Goal: Task Accomplishment & Management: Manage account settings

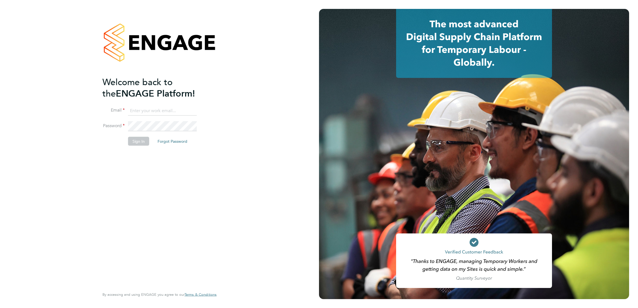
click at [175, 108] on input at bounding box center [162, 111] width 69 height 10
type input "marina@tradelinerecruitment.co.uk"
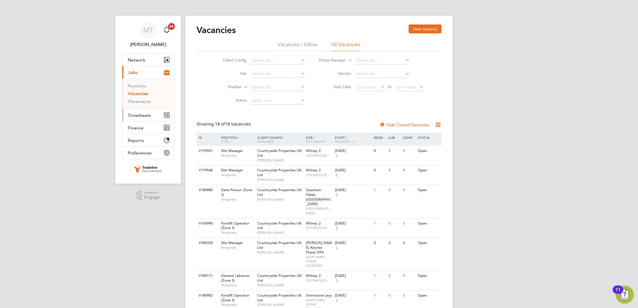
click at [129, 119] on button "Timesheets" at bounding box center [148, 115] width 52 height 12
click at [133, 97] on link "Timesheets" at bounding box center [139, 98] width 23 height 5
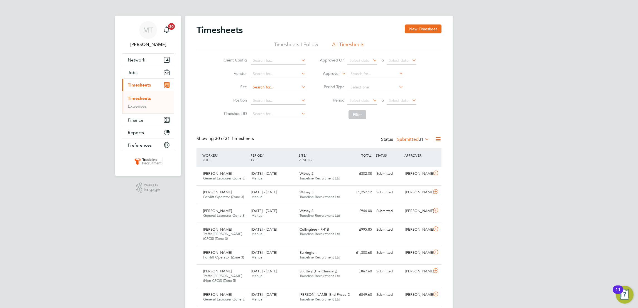
click at [260, 84] on input at bounding box center [278, 88] width 55 height 8
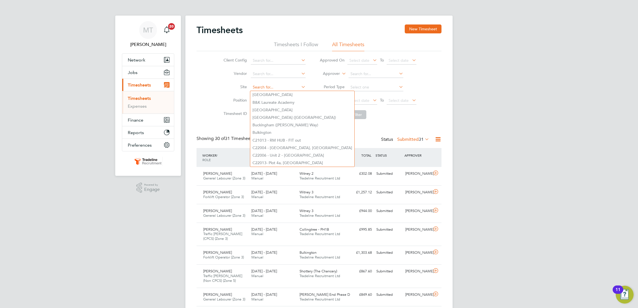
type input "b"
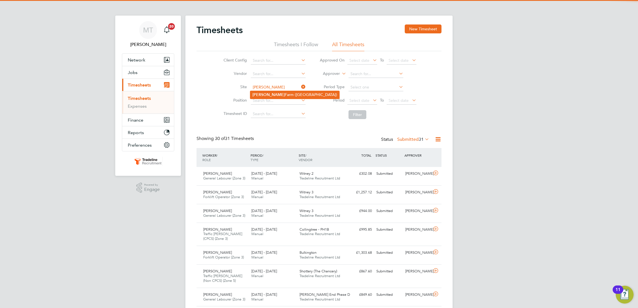
click at [268, 95] on b "[PERSON_NAME]" at bounding box center [268, 94] width 32 height 5
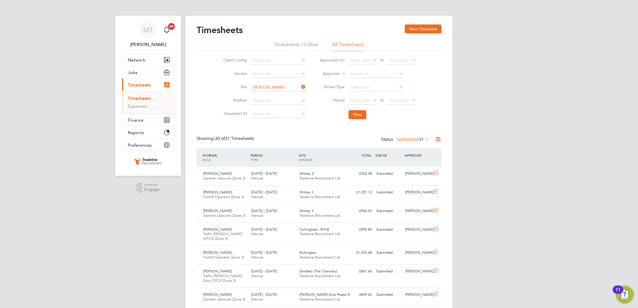
type input "[PERSON_NAME][GEOGRAPHIC_DATA] ([GEOGRAPHIC_DATA])"
click at [356, 112] on button "Filter" at bounding box center [358, 114] width 18 height 9
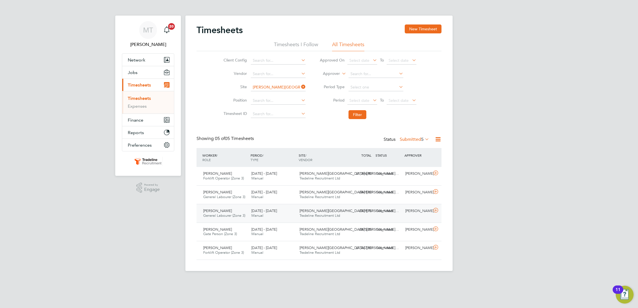
click at [312, 214] on span "Tradeline Recruitment Ltd" at bounding box center [320, 215] width 41 height 5
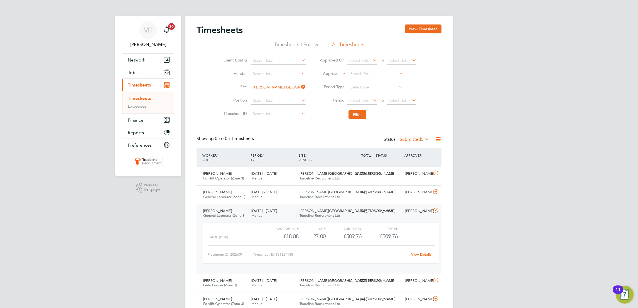
click at [418, 254] on link "View Details" at bounding box center [421, 254] width 20 height 5
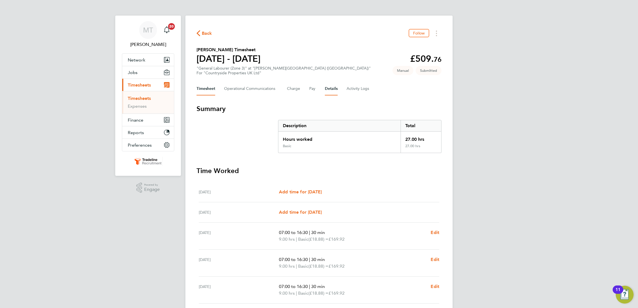
click at [327, 85] on button "Details" at bounding box center [331, 88] width 13 height 13
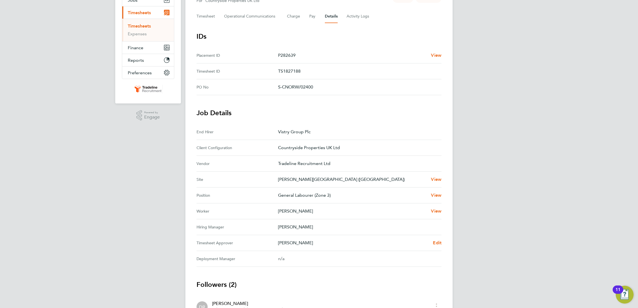
scroll to position [73, 0]
click at [439, 244] on span "Edit" at bounding box center [437, 242] width 9 height 5
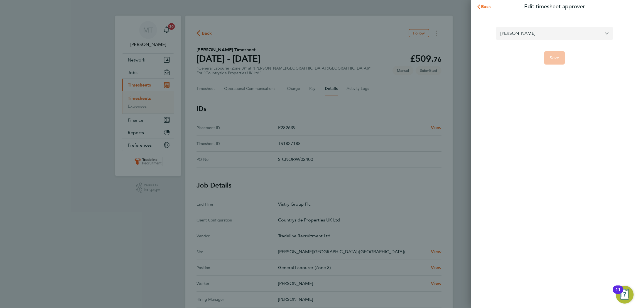
click at [580, 35] on input "[PERSON_NAME]" at bounding box center [554, 33] width 117 height 13
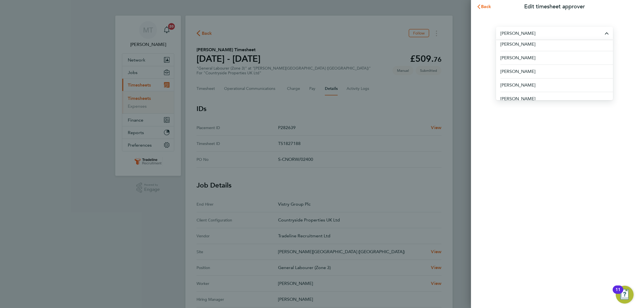
scroll to position [159, 0]
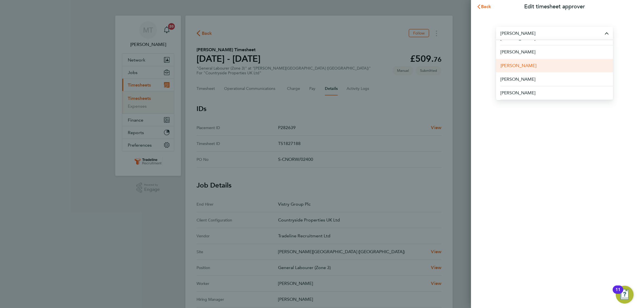
click at [554, 68] on li "David O'Farrell" at bounding box center [554, 66] width 117 height 14
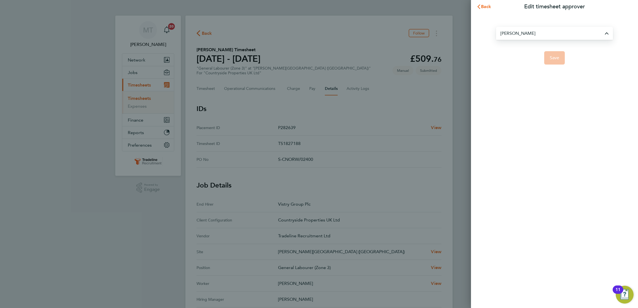
type input "David O'Farrell"
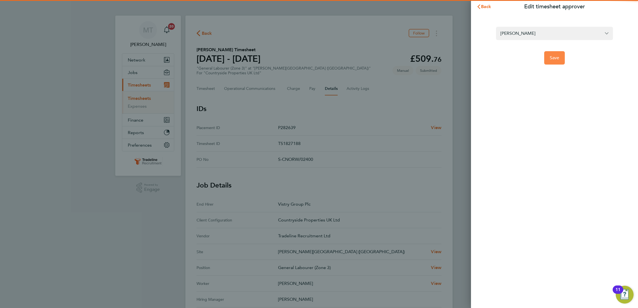
click at [551, 60] on span "Save" at bounding box center [555, 58] width 10 height 6
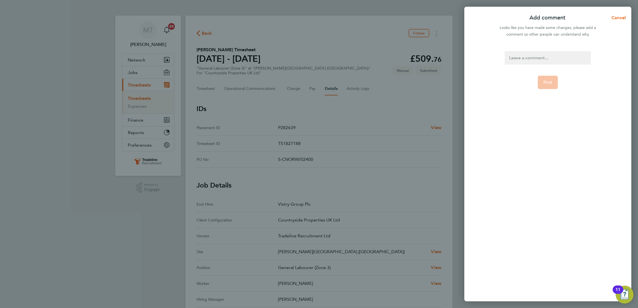
click at [556, 55] on div at bounding box center [548, 57] width 86 height 13
click at [543, 90] on form ". Post" at bounding box center [547, 132] width 90 height 162
click at [549, 81] on span "Post" at bounding box center [547, 83] width 9 height 6
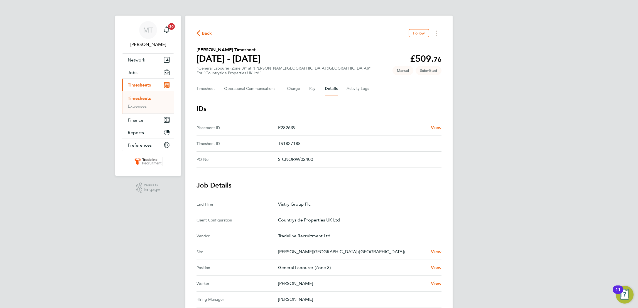
click at [207, 35] on span "Back" at bounding box center [207, 33] width 10 height 7
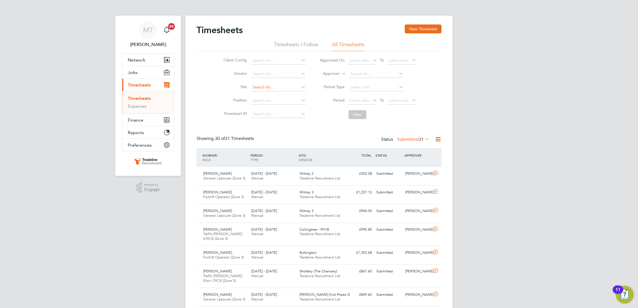
click at [269, 85] on input at bounding box center [278, 88] width 55 height 8
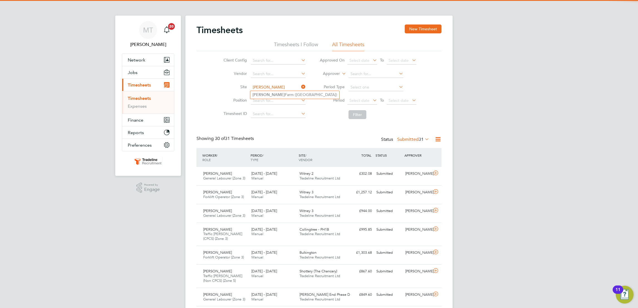
type input "norwood"
click at [269, 91] on ul "Norwood Farm (Western Gate)" at bounding box center [295, 95] width 90 height 8
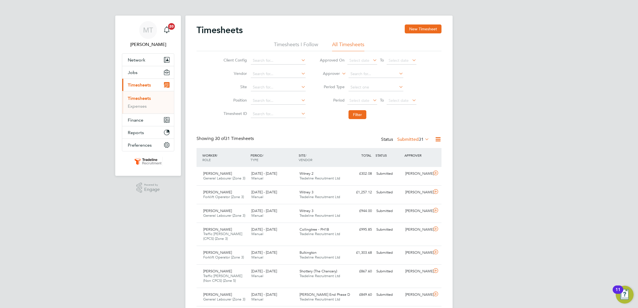
click at [269, 93] on li "Site" at bounding box center [264, 87] width 98 height 13
click at [266, 87] on input at bounding box center [278, 88] width 55 height 8
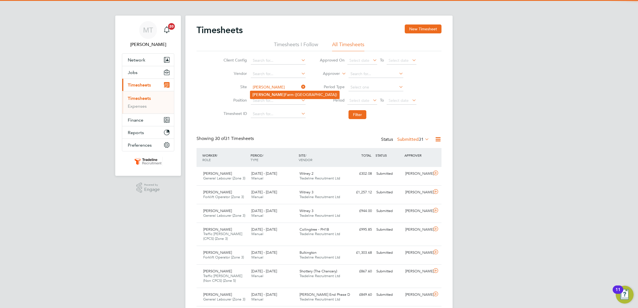
click at [272, 92] on li "Norwood Farm (Western Gate)" at bounding box center [294, 95] width 89 height 8
type input "Norwood Farm (Western Gate)"
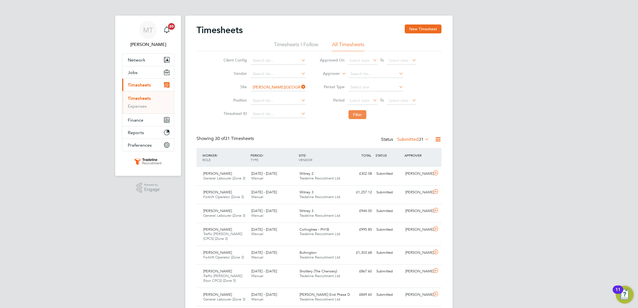
click at [354, 113] on button "Filter" at bounding box center [358, 114] width 18 height 9
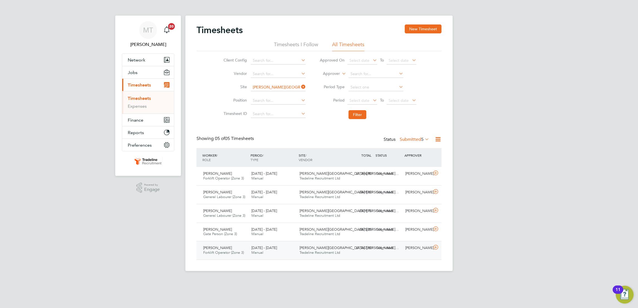
click at [294, 247] on div "15 - 21 Sep 2025 Manual" at bounding box center [273, 251] width 48 height 14
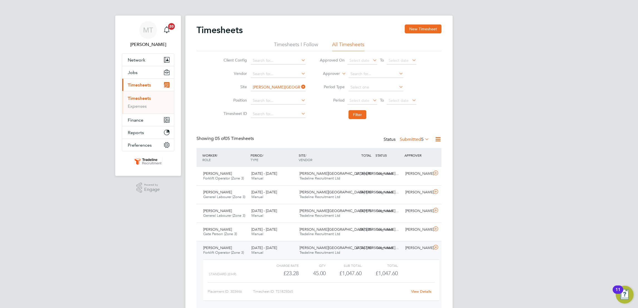
click at [425, 290] on link "View Details" at bounding box center [421, 291] width 20 height 5
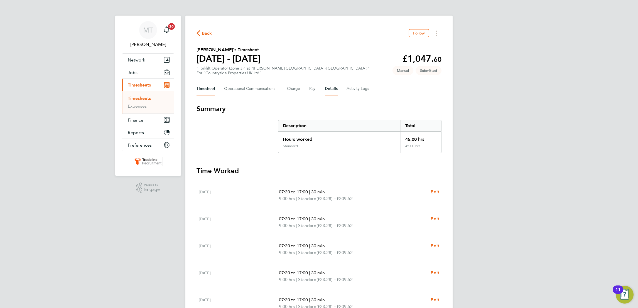
click at [333, 89] on button "Details" at bounding box center [331, 88] width 13 height 13
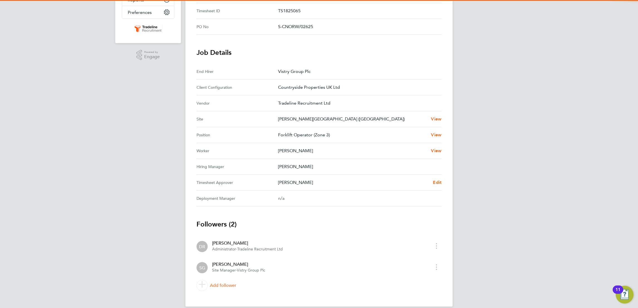
scroll to position [140, 0]
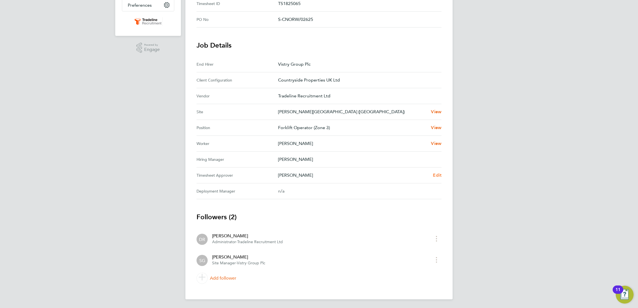
click at [435, 176] on span "Edit" at bounding box center [437, 175] width 9 height 5
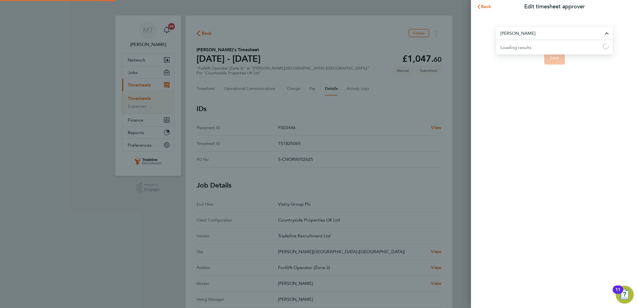
click at [575, 37] on input "[PERSON_NAME]" at bounding box center [554, 33] width 117 height 13
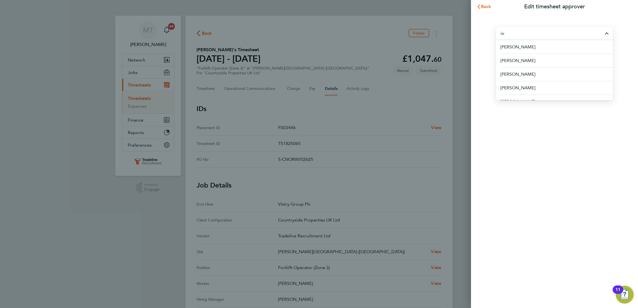
type input "i"
click at [557, 72] on li "[PERSON_NAME]" at bounding box center [554, 74] width 117 height 14
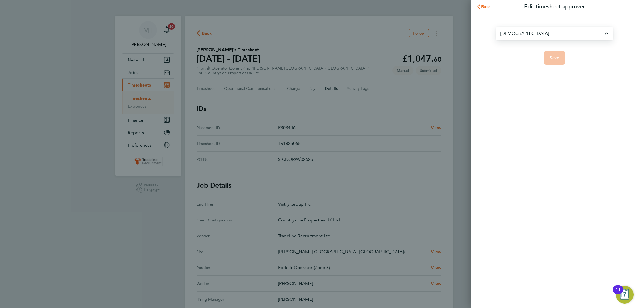
type input "[PERSON_NAME]"
click at [553, 58] on span "Save" at bounding box center [555, 58] width 10 height 6
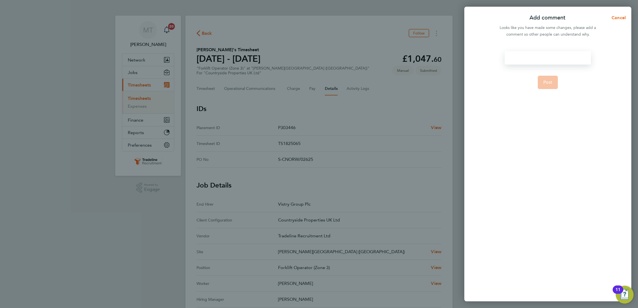
click at [531, 53] on div at bounding box center [548, 57] width 86 height 13
click at [551, 87] on button "Post" at bounding box center [548, 82] width 20 height 13
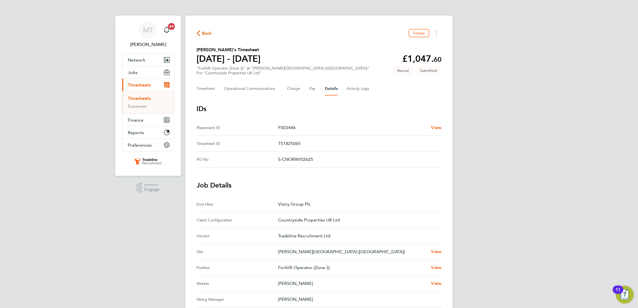
click at [143, 100] on link "Timesheets" at bounding box center [139, 98] width 23 height 5
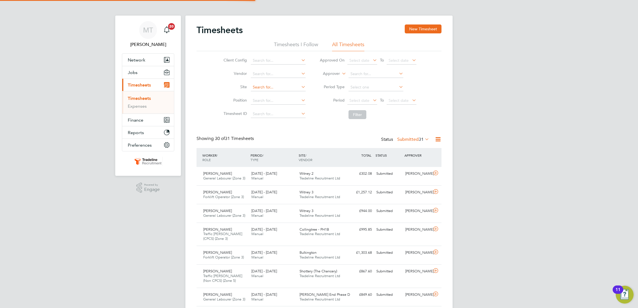
click at [267, 90] on input at bounding box center [278, 88] width 55 height 8
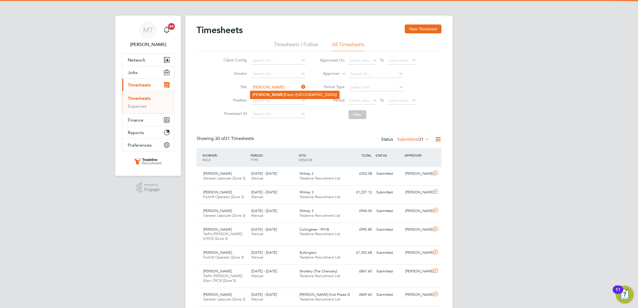
click at [271, 91] on li "Norwood Farm (Western Gate)" at bounding box center [294, 95] width 89 height 8
type input "Norwood Farm (Western Gate)"
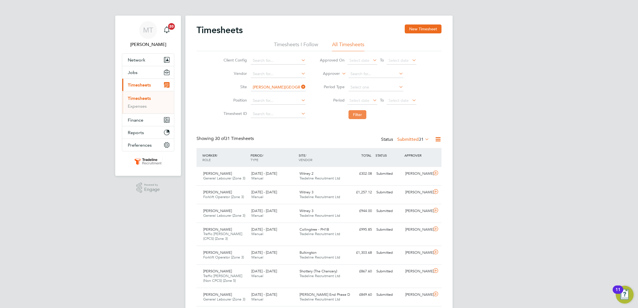
click at [360, 112] on button "Filter" at bounding box center [358, 114] width 18 height 9
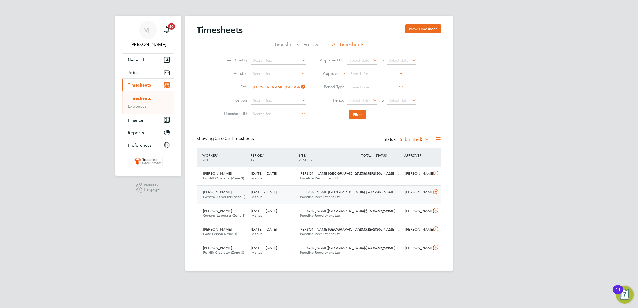
click at [327, 195] on span "Tradeline Recruitment Ltd" at bounding box center [320, 197] width 41 height 5
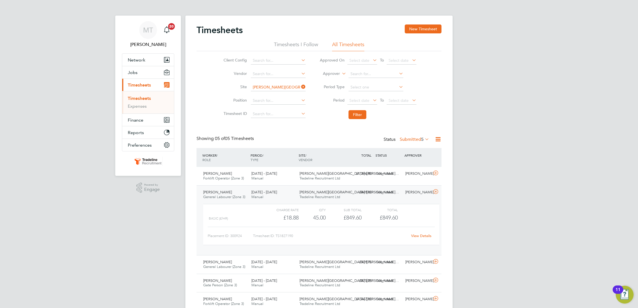
click at [428, 236] on link "View Details" at bounding box center [421, 236] width 20 height 5
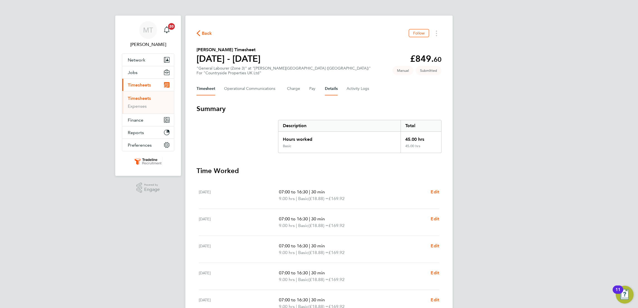
click at [332, 82] on button "Details" at bounding box center [331, 88] width 13 height 13
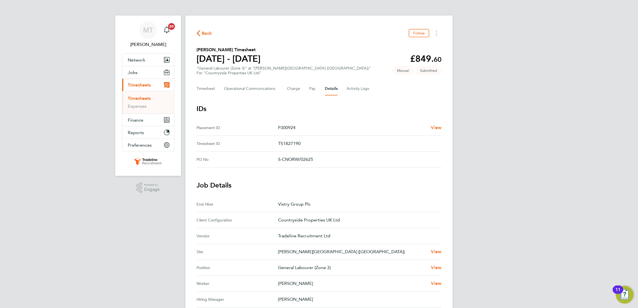
scroll to position [140, 0]
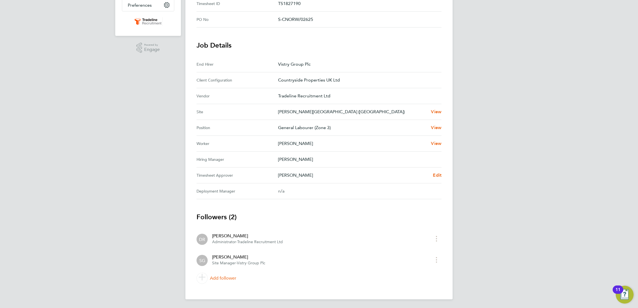
click at [440, 179] on Approver "Timesheet Approver Sam Green Edit" at bounding box center [319, 176] width 245 height 16
click at [440, 176] on span "Edit" at bounding box center [437, 175] width 9 height 5
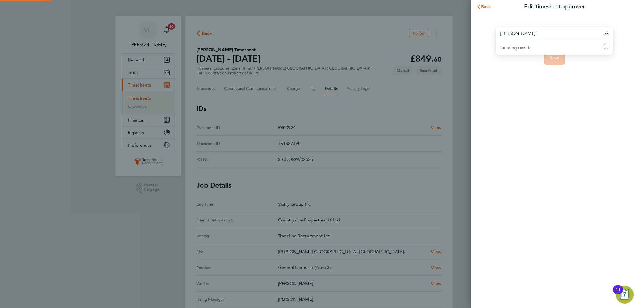
click at [519, 40] on input "[PERSON_NAME]" at bounding box center [554, 33] width 117 height 13
click at [532, 50] on li "[PERSON_NAME]" at bounding box center [554, 47] width 117 height 14
type input "[PERSON_NAME]"
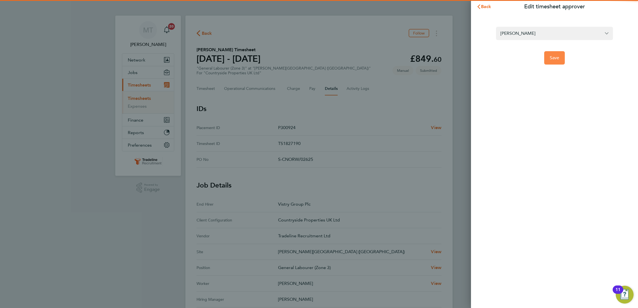
click at [550, 55] on span "Save" at bounding box center [555, 58] width 10 height 6
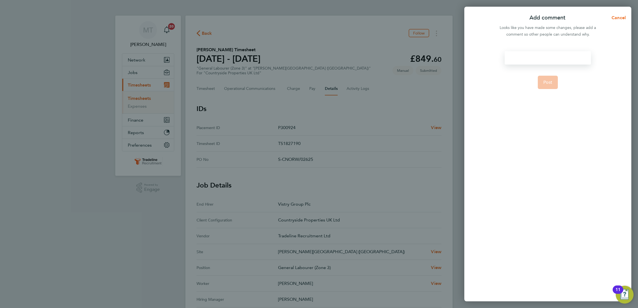
click at [550, 55] on div at bounding box center [548, 57] width 86 height 13
click at [546, 85] on button "Post" at bounding box center [548, 82] width 20 height 13
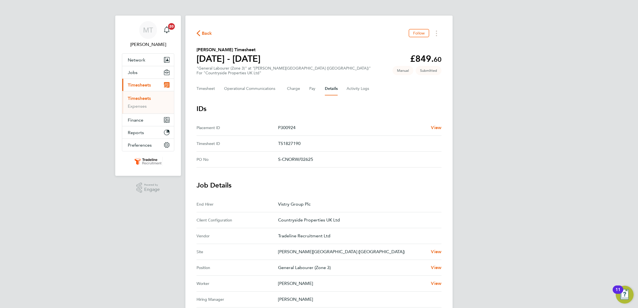
click at [202, 35] on span "Back" at bounding box center [207, 33] width 10 height 7
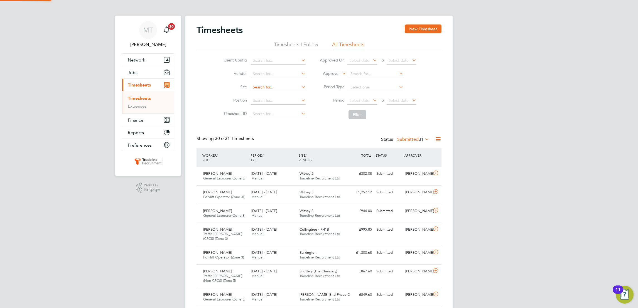
click at [269, 86] on input at bounding box center [278, 88] width 55 height 8
click at [275, 92] on li "[PERSON_NAME][GEOGRAPHIC_DATA] ([GEOGRAPHIC_DATA])" at bounding box center [294, 95] width 89 height 8
type input "[PERSON_NAME][GEOGRAPHIC_DATA] ([GEOGRAPHIC_DATA])"
click at [356, 115] on button "Filter" at bounding box center [358, 114] width 18 height 9
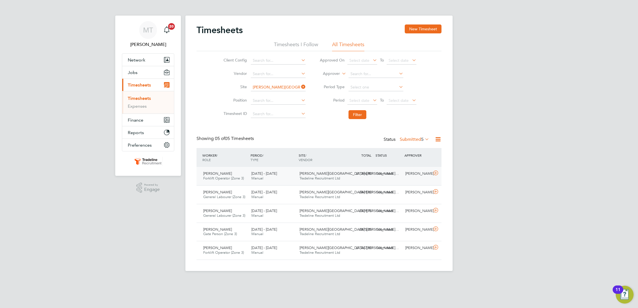
click at [372, 172] on div "£1,396.80 Submitted" at bounding box center [359, 173] width 29 height 9
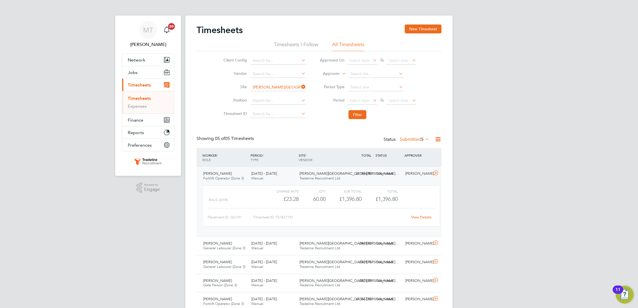
click at [423, 218] on link "View Details" at bounding box center [421, 217] width 20 height 5
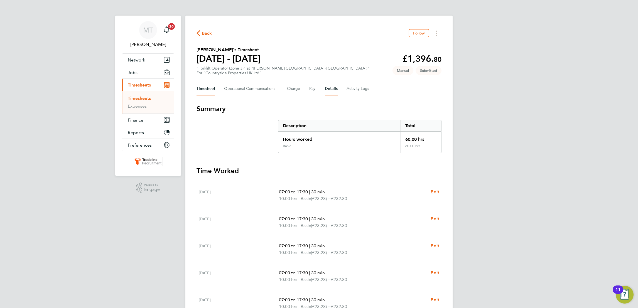
click at [330, 87] on button "Details" at bounding box center [331, 88] width 13 height 13
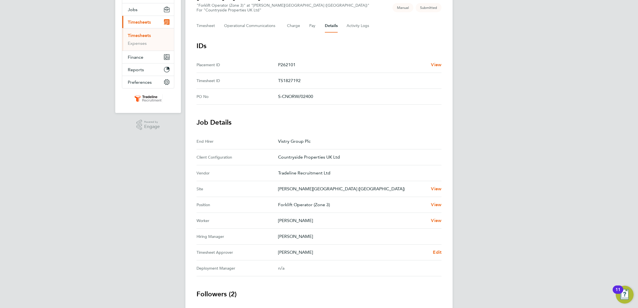
scroll to position [65, 0]
click at [434, 251] on span "Edit" at bounding box center [437, 250] width 9 height 5
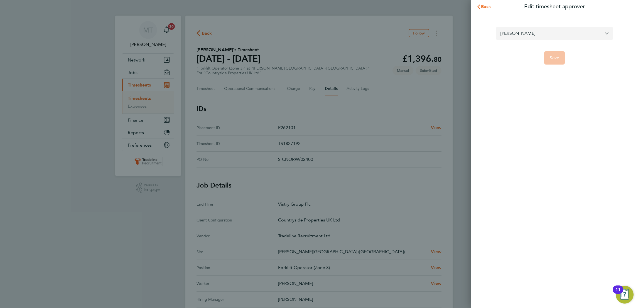
click at [520, 35] on input "[PERSON_NAME]" at bounding box center [554, 33] width 117 height 13
click at [521, 49] on span "[PERSON_NAME]" at bounding box center [519, 47] width 36 height 7
type input "[PERSON_NAME]"
click at [562, 56] on button "Save" at bounding box center [554, 57] width 21 height 13
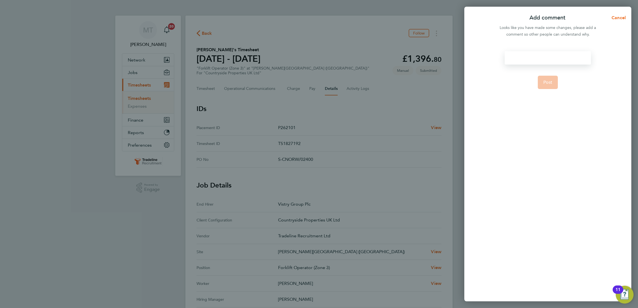
click at [549, 53] on div at bounding box center [548, 57] width 86 height 13
click at [543, 85] on button "Post" at bounding box center [548, 82] width 20 height 13
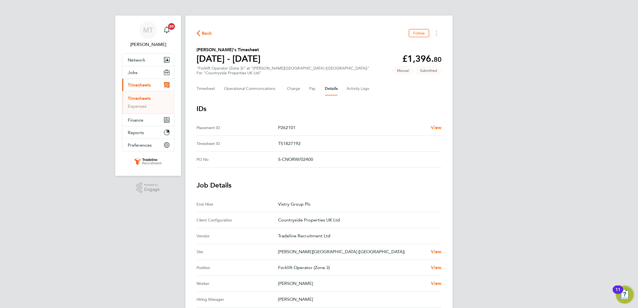
click at [144, 100] on link "Timesheets" at bounding box center [139, 98] width 23 height 5
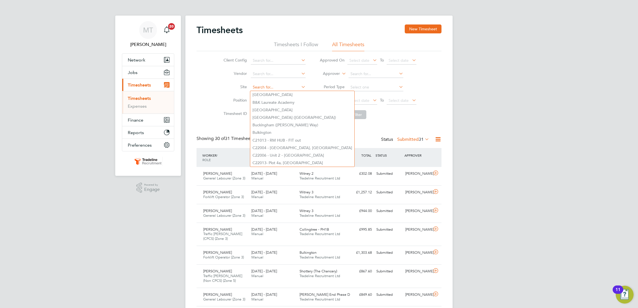
click at [268, 84] on input at bounding box center [278, 88] width 55 height 8
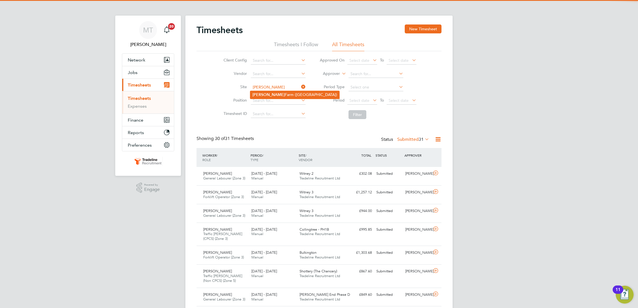
click at [271, 92] on li "[PERSON_NAME][GEOGRAPHIC_DATA] ([GEOGRAPHIC_DATA])" at bounding box center [294, 95] width 89 height 8
type input "[PERSON_NAME][GEOGRAPHIC_DATA] ([GEOGRAPHIC_DATA])"
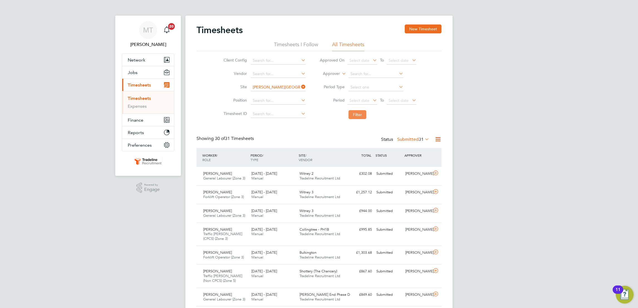
click at [355, 111] on button "Filter" at bounding box center [358, 114] width 18 height 9
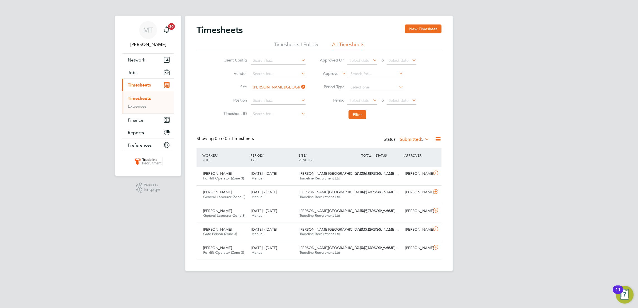
click at [148, 99] on link "Timesheets" at bounding box center [139, 98] width 23 height 5
click at [355, 117] on button "Filter" at bounding box center [358, 114] width 18 height 9
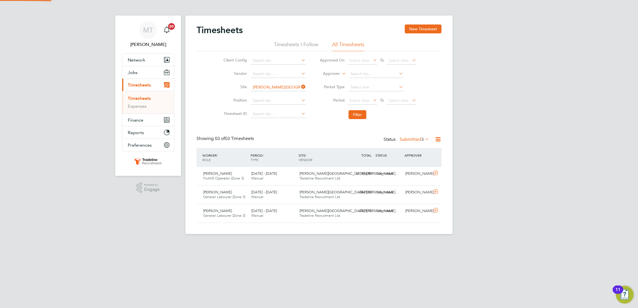
scroll to position [14, 48]
click at [300, 87] on icon at bounding box center [300, 87] width 0 height 8
click at [360, 117] on button "Filter" at bounding box center [358, 114] width 18 height 9
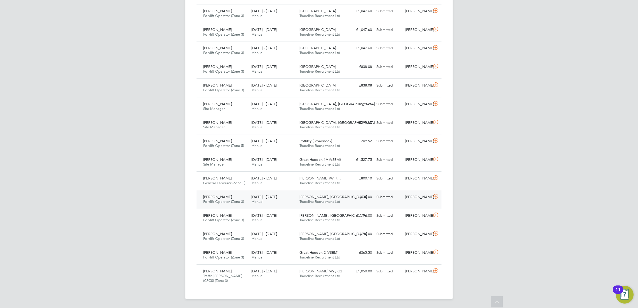
scroll to position [0, 0]
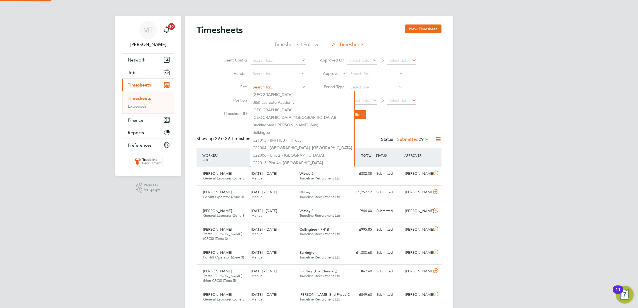
click at [262, 88] on input at bounding box center [278, 88] width 55 height 8
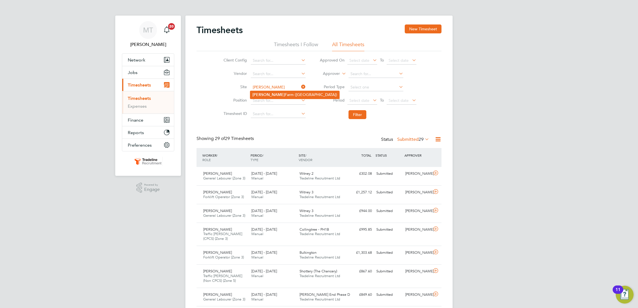
type input "[PERSON_NAME]"
click at [268, 92] on b "[PERSON_NAME]" at bounding box center [268, 94] width 32 height 5
type input "[PERSON_NAME][GEOGRAPHIC_DATA] ([GEOGRAPHIC_DATA])"
click at [363, 111] on button "Filter" at bounding box center [358, 114] width 18 height 9
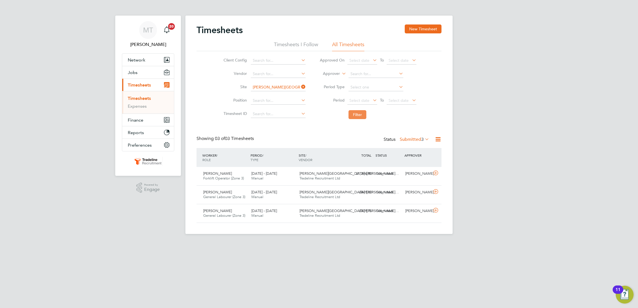
scroll to position [14, 48]
click at [351, 119] on button "Filter" at bounding box center [358, 114] width 18 height 9
click at [300, 87] on icon at bounding box center [300, 87] width 0 height 8
click at [356, 112] on button "Filter" at bounding box center [358, 114] width 18 height 9
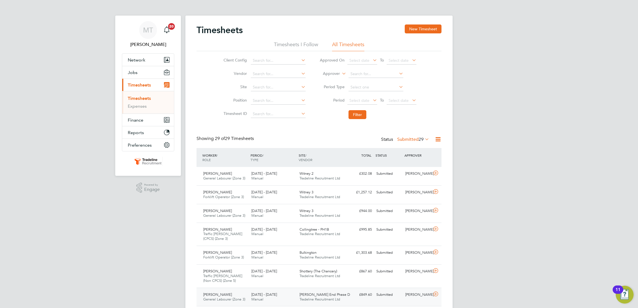
scroll to position [3, 3]
click at [267, 89] on input at bounding box center [278, 88] width 55 height 8
click at [272, 95] on li "[GEOGRAPHIC_DATA]" at bounding box center [277, 95] width 55 height 8
type input "[GEOGRAPHIC_DATA]"
click at [351, 115] on button "Filter" at bounding box center [358, 114] width 18 height 9
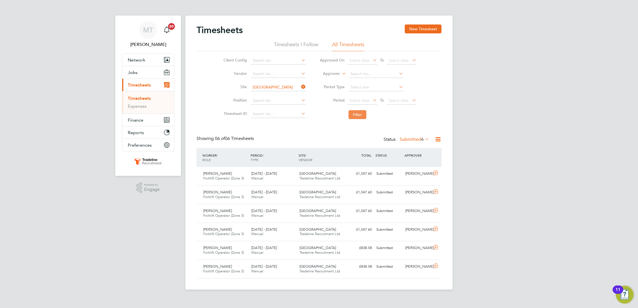
click at [353, 117] on button "Filter" at bounding box center [358, 114] width 18 height 9
click at [300, 85] on icon at bounding box center [300, 87] width 0 height 8
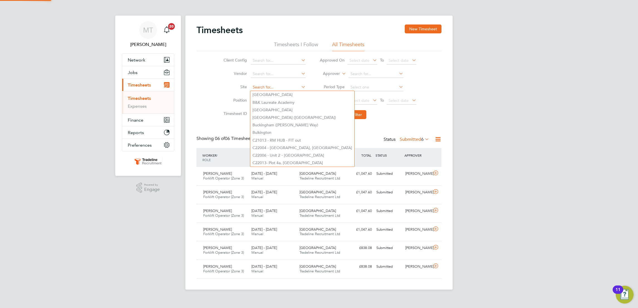
click at [279, 89] on input at bounding box center [278, 88] width 55 height 8
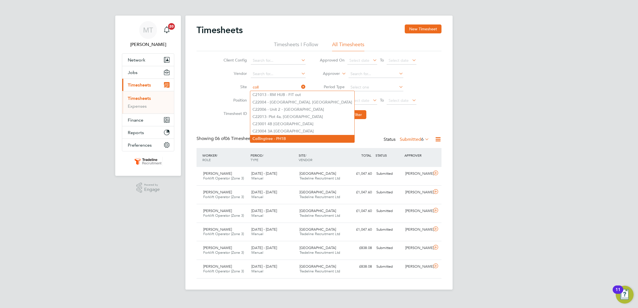
type input "coll"
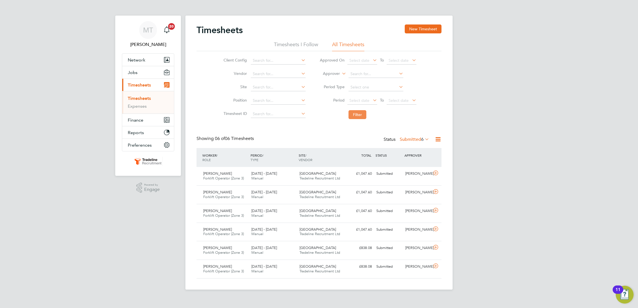
drag, startPoint x: 268, startPoint y: 139, endPoint x: 364, endPoint y: 111, distance: 99.7
click at [364, 111] on div "Timesheets New Timesheet Timesheets I Follow All Timesheets Client Config Vendo…" at bounding box center [318, 153] width 267 height 274
click at [364, 111] on button "Filter" at bounding box center [358, 114] width 18 height 9
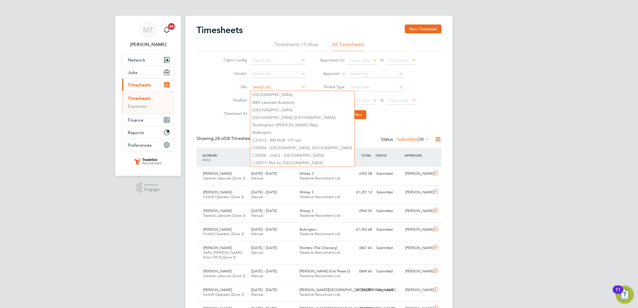
click at [281, 87] on input at bounding box center [278, 88] width 55 height 8
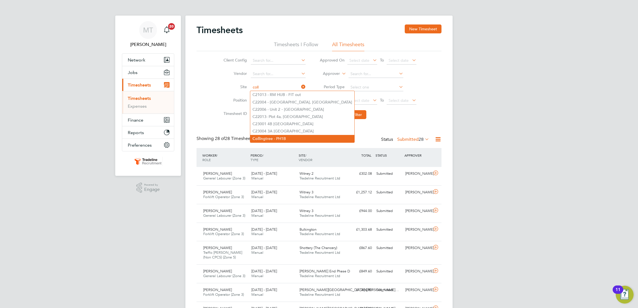
click at [273, 139] on li "Coll ingtree - PH1B" at bounding box center [302, 139] width 104 height 8
type input "Collingtree - PH1B"
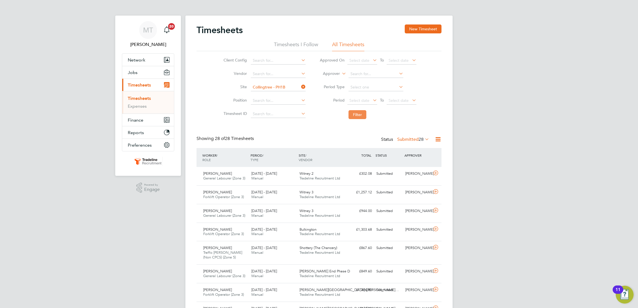
click at [361, 112] on button "Filter" at bounding box center [358, 114] width 18 height 9
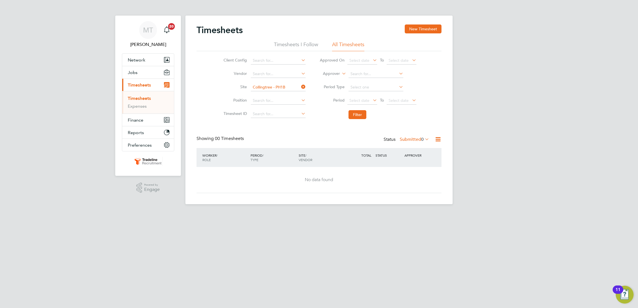
click at [300, 84] on icon at bounding box center [300, 87] width 0 height 8
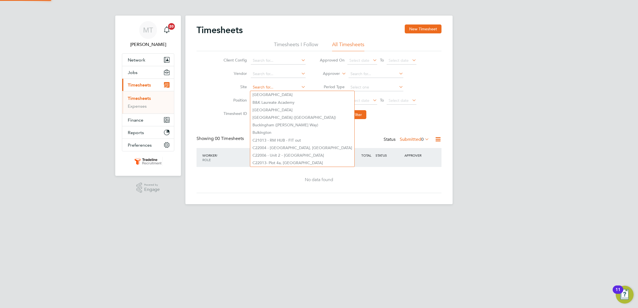
click at [275, 91] on div "Timesheets New Timesheet Timesheets I Follow All Timesheets Client Config Vendo…" at bounding box center [318, 110] width 267 height 189
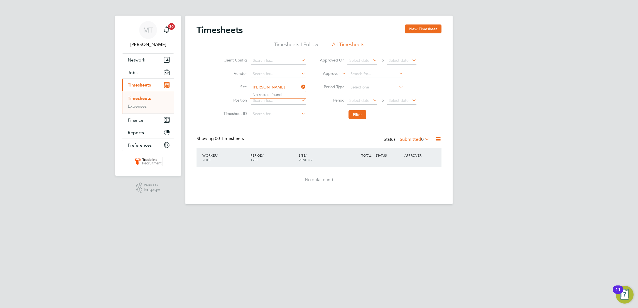
type input "[PERSON_NAME]"
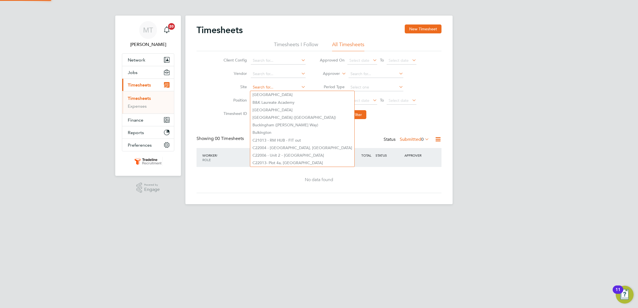
click at [280, 89] on input at bounding box center [278, 88] width 55 height 8
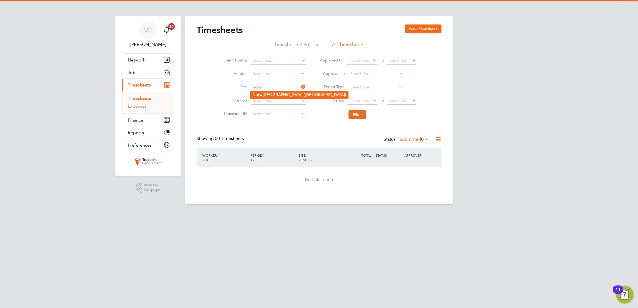
type input "norw"
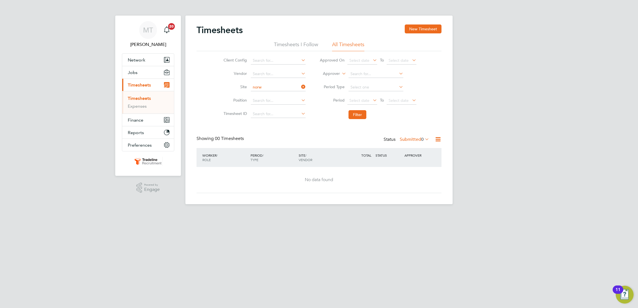
click at [274, 94] on li "Norw ood Farm ([GEOGRAPHIC_DATA])" at bounding box center [299, 95] width 98 height 8
type input "[PERSON_NAME][GEOGRAPHIC_DATA] ([GEOGRAPHIC_DATA])"
click at [352, 112] on button "Filter" at bounding box center [358, 114] width 18 height 9
